Goal: Transaction & Acquisition: Purchase product/service

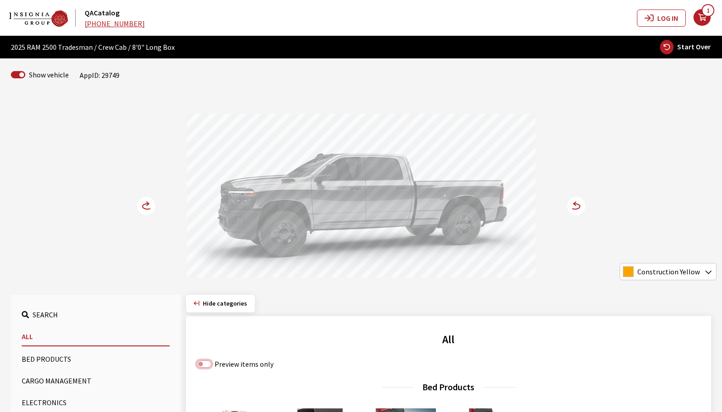
click at [198, 364] on input "Preview items only" at bounding box center [204, 364] width 14 height 7
checkbox input "true"
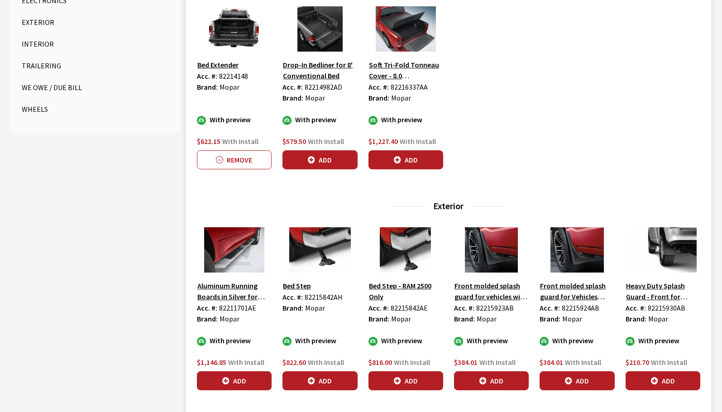
scroll to position [408, 0]
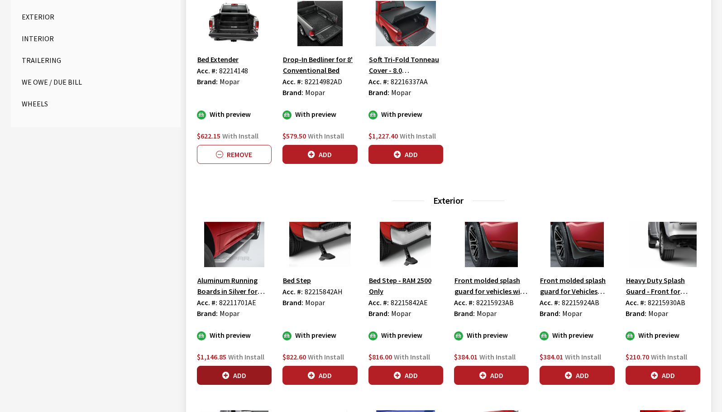
click at [255, 371] on button "Add" at bounding box center [234, 375] width 75 height 19
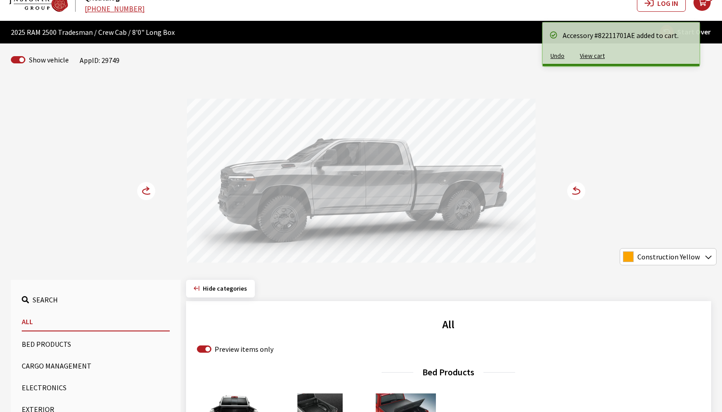
scroll to position [0, 0]
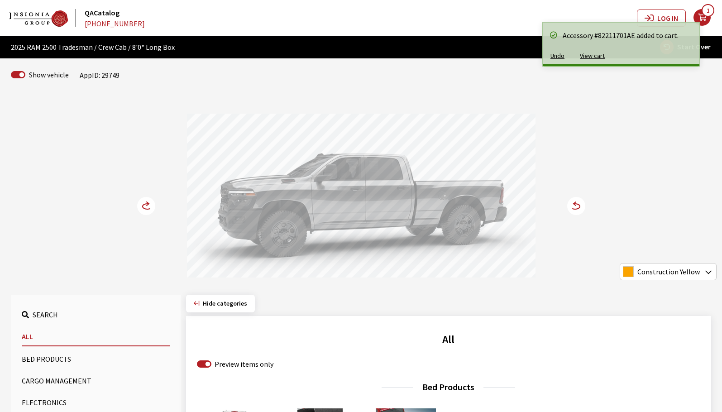
click at [146, 209] on icon at bounding box center [148, 206] width 10 height 5
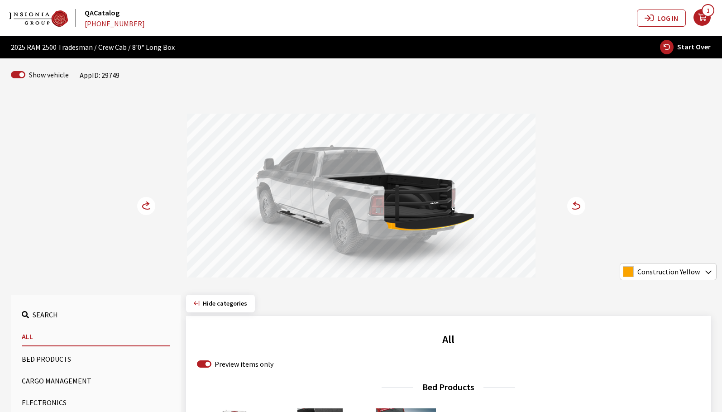
click at [146, 209] on icon at bounding box center [148, 206] width 10 height 5
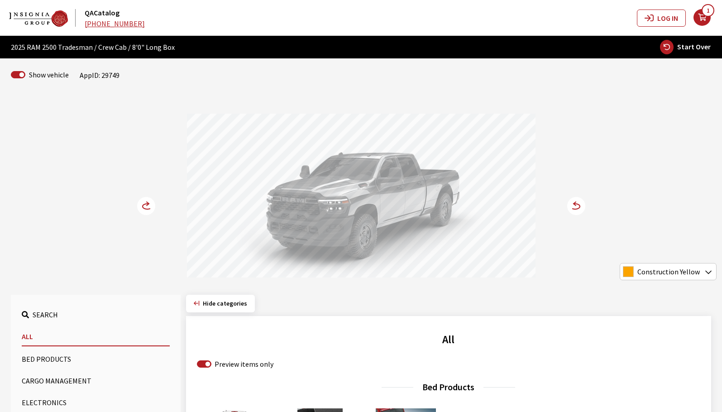
click at [146, 209] on icon at bounding box center [148, 206] width 10 height 5
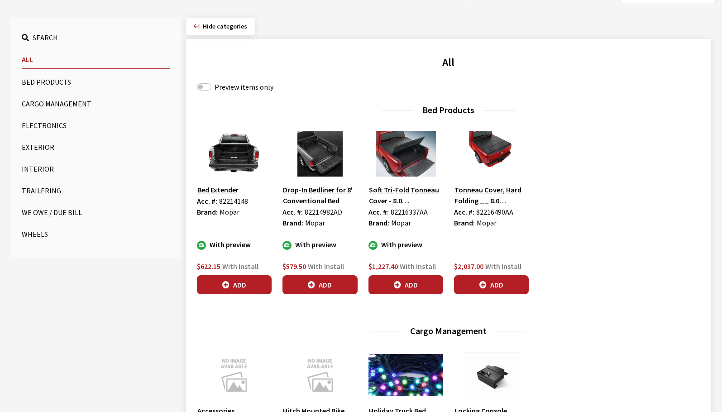
scroll to position [226, 0]
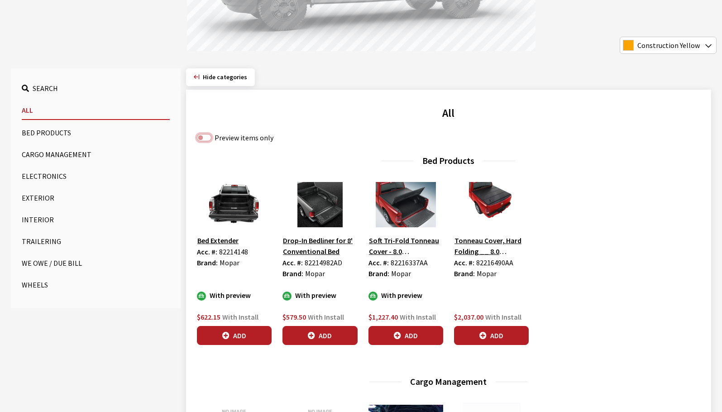
click at [205, 137] on input "Preview items only" at bounding box center [204, 137] width 14 height 7
checkbox input "true"
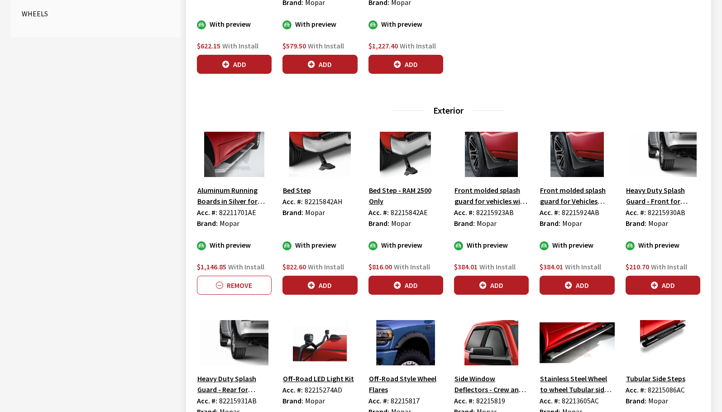
scroll to position [498, 0]
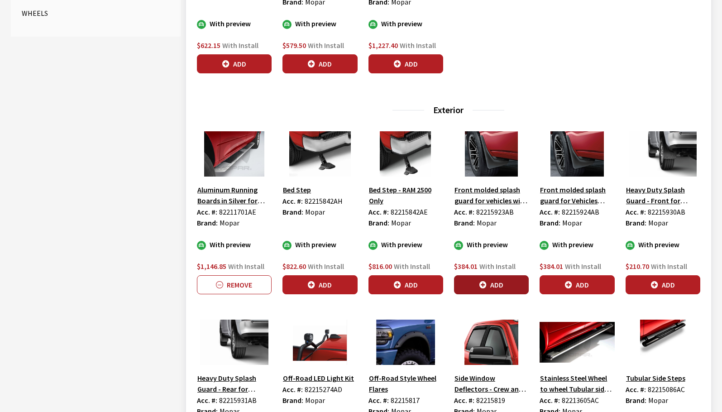
click at [504, 289] on button "Add" at bounding box center [491, 284] width 75 height 19
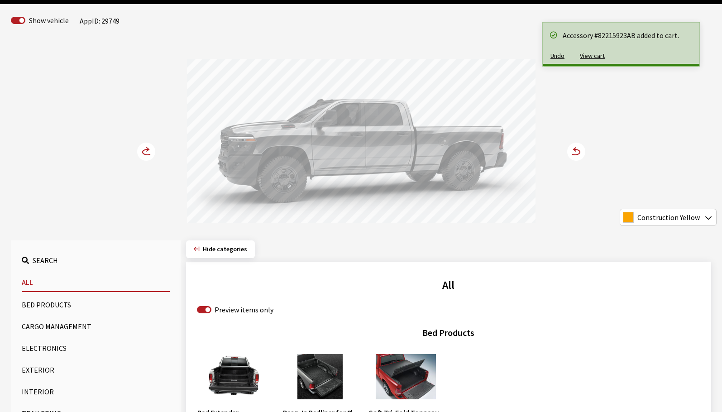
scroll to position [0, 0]
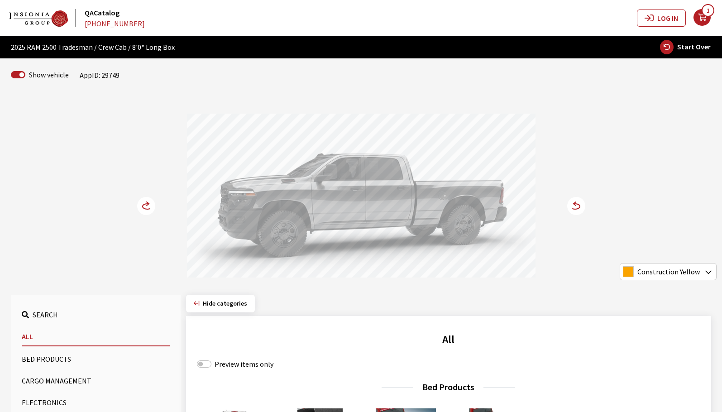
click at [704, 19] on icon "your cart" at bounding box center [702, 17] width 17 height 7
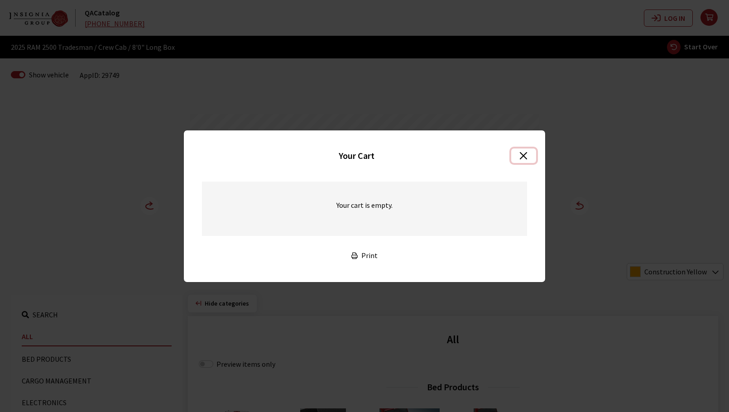
click at [528, 155] on button "Close" at bounding box center [523, 156] width 25 height 14
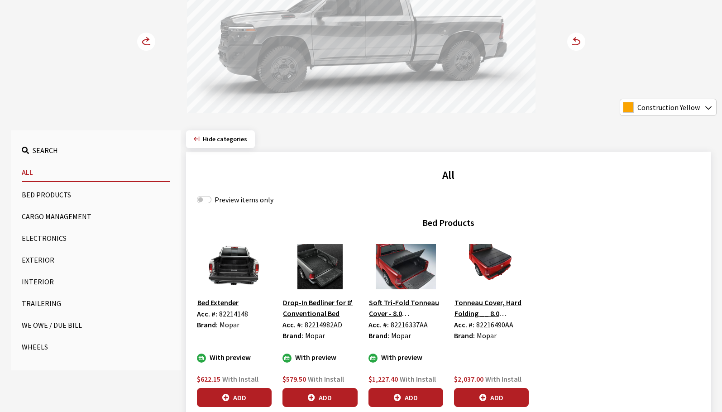
scroll to position [181, 0]
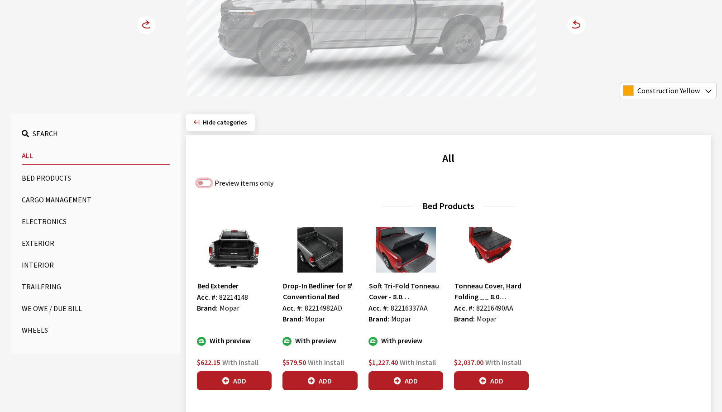
click at [203, 184] on input "Preview items only" at bounding box center [204, 182] width 14 height 7
checkbox input "true"
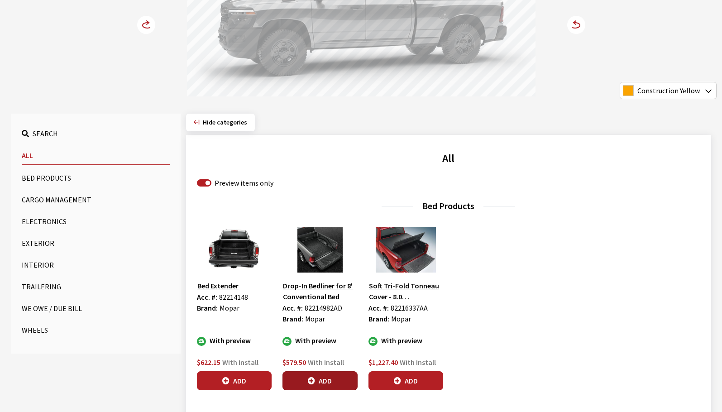
click at [324, 378] on button "Add" at bounding box center [320, 380] width 75 height 19
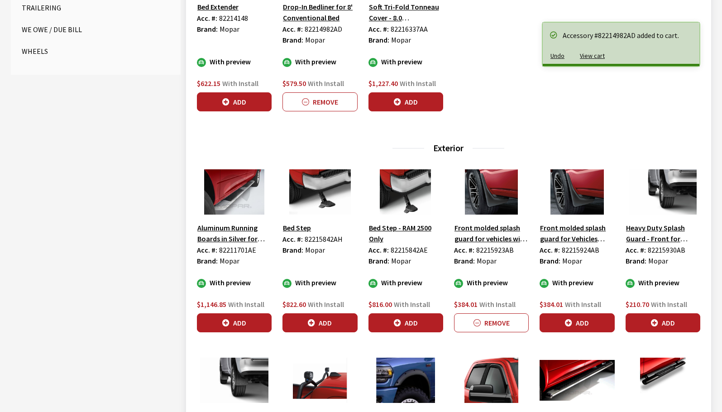
scroll to position [498, 0]
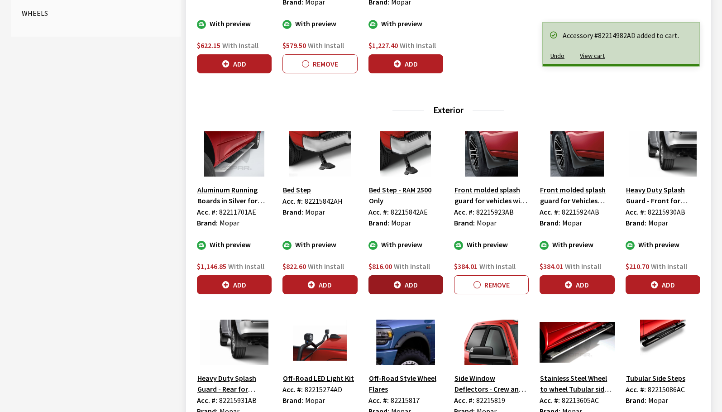
click at [384, 284] on button "Add" at bounding box center [406, 284] width 75 height 19
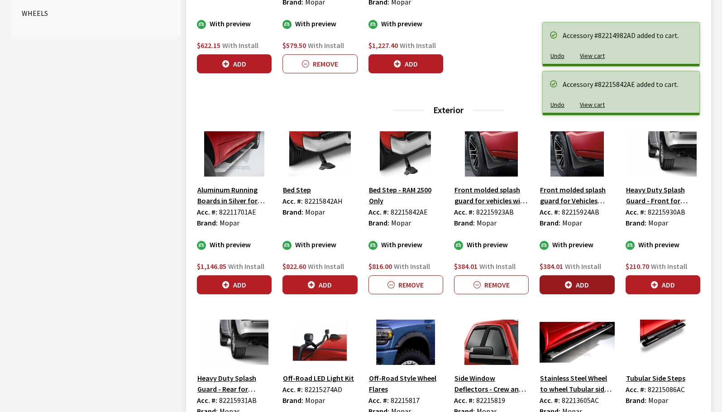
click at [582, 290] on button "Add" at bounding box center [577, 284] width 75 height 19
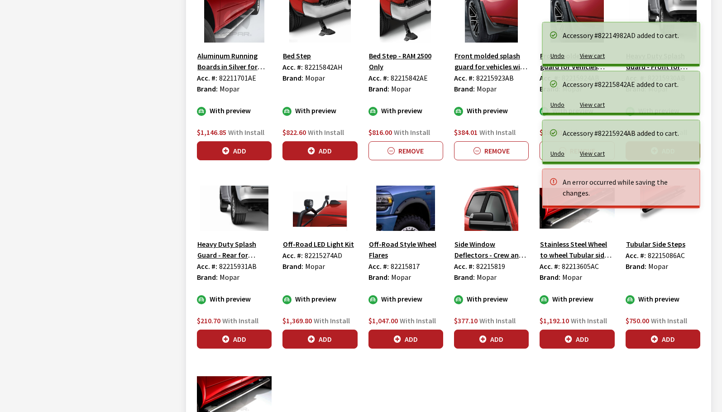
scroll to position [634, 0]
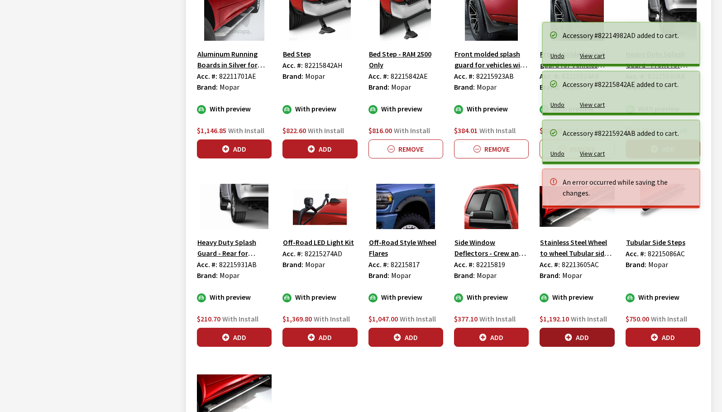
click at [552, 339] on button "Add" at bounding box center [577, 337] width 75 height 19
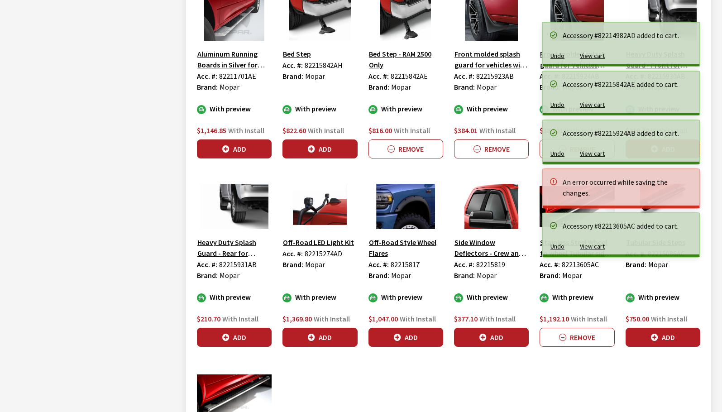
click at [471, 342] on button "Add" at bounding box center [491, 337] width 75 height 19
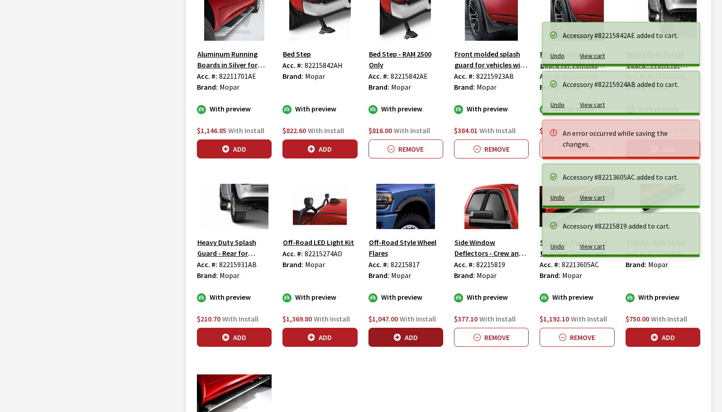
click at [419, 340] on button "Add" at bounding box center [406, 337] width 75 height 19
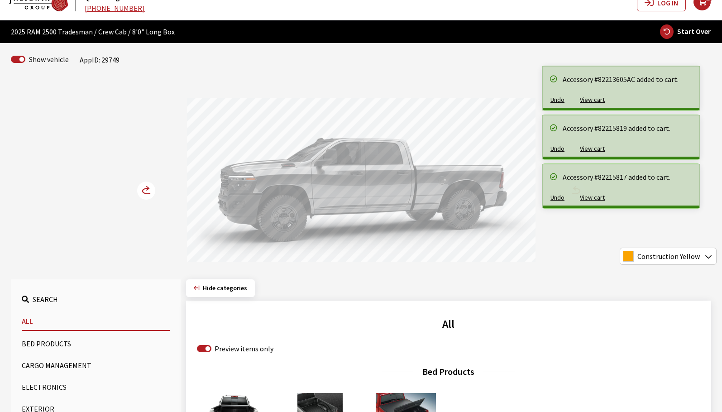
scroll to position [0, 0]
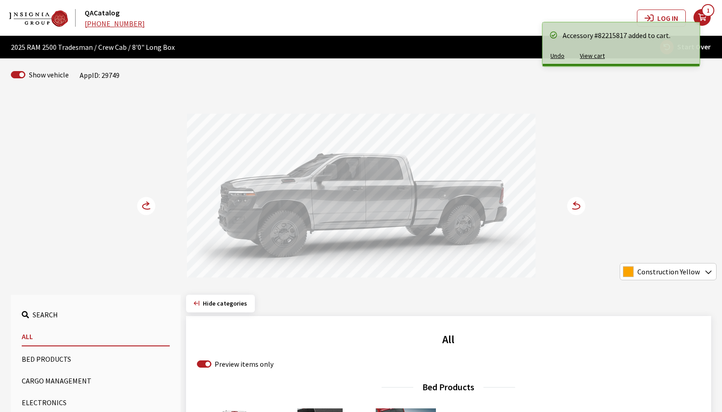
click at [582, 209] on circle at bounding box center [577, 206] width 18 height 18
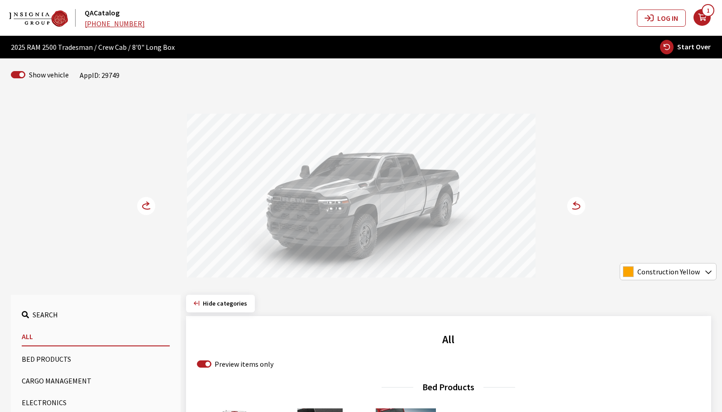
click at [583, 208] on circle at bounding box center [577, 206] width 18 height 18
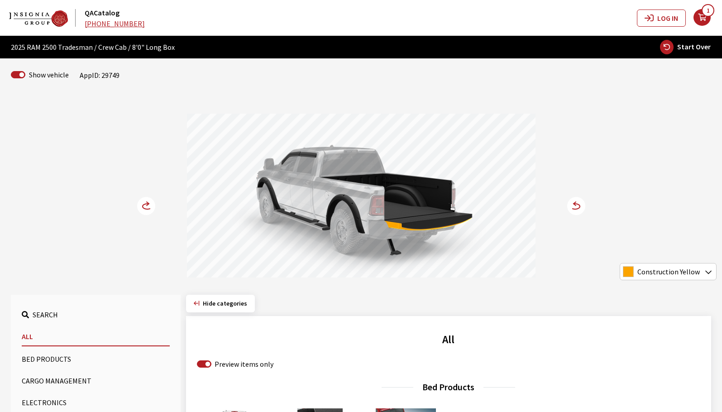
click at [583, 208] on circle at bounding box center [577, 206] width 18 height 18
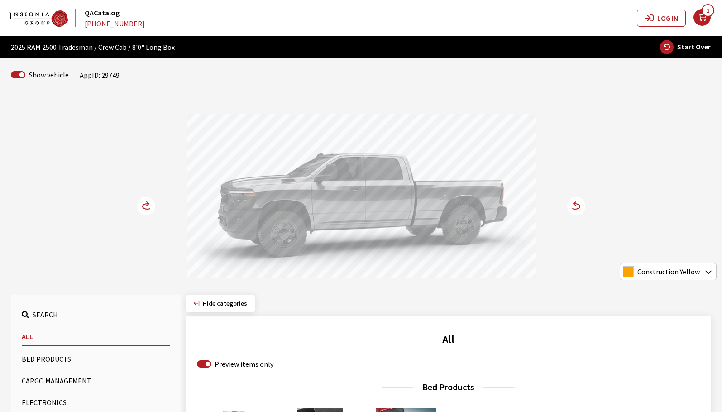
click at [583, 208] on circle at bounding box center [577, 206] width 18 height 18
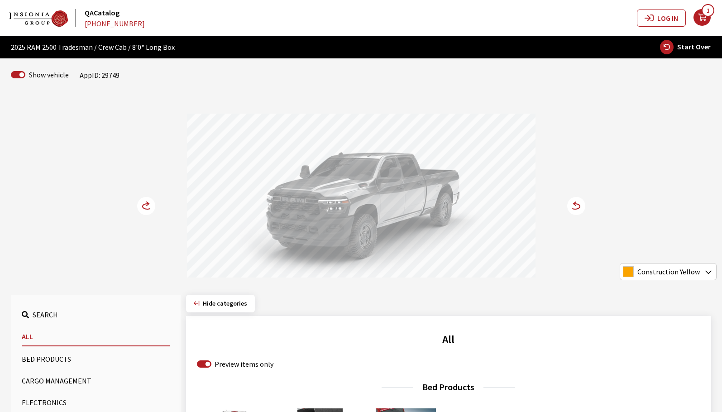
click at [701, 17] on icon "your cart" at bounding box center [702, 17] width 17 height 7
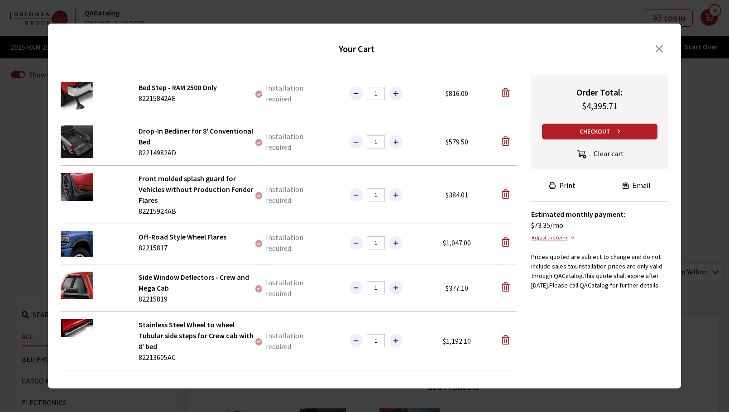
click at [604, 154] on button "Clear cart" at bounding box center [600, 154] width 64 height 15
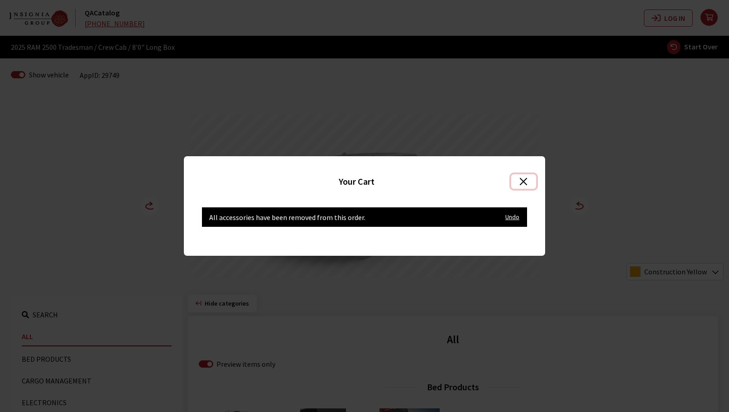
click at [521, 180] on button "Close" at bounding box center [523, 181] width 25 height 14
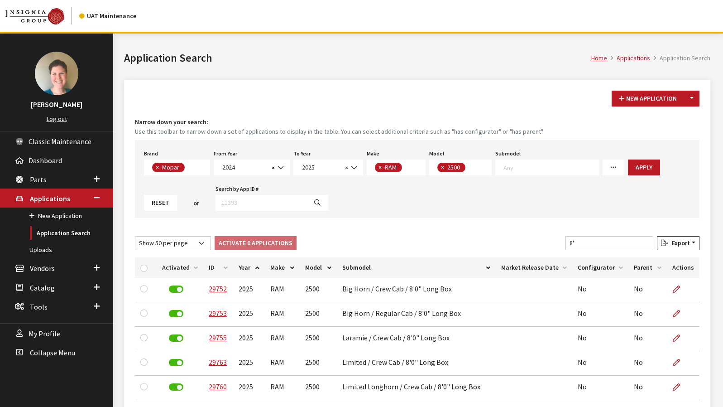
select select "3"
select select "2024"
select select "2025"
select select "34"
select select "1085"
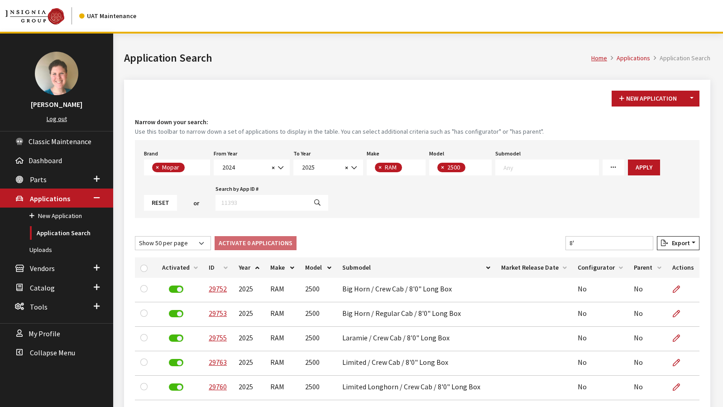
select select "50"
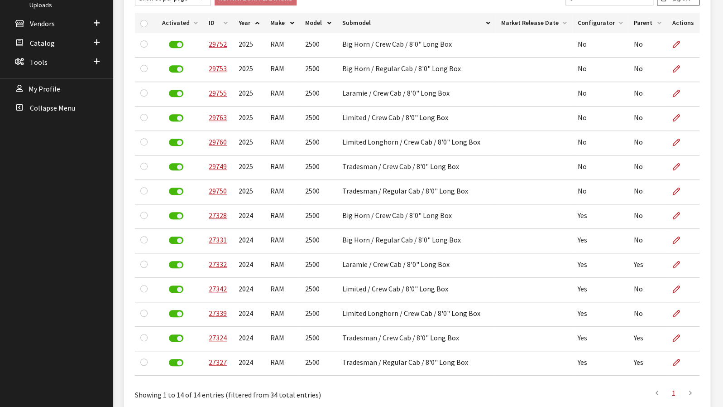
scroll to position [17, 0]
